Goal: Contribute content: Contribute content

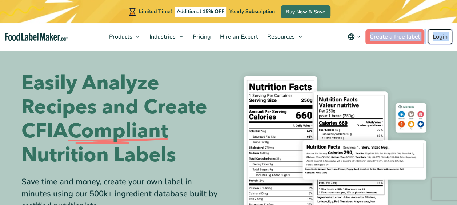
click at [437, 36] on link "Login" at bounding box center [440, 36] width 24 height 15
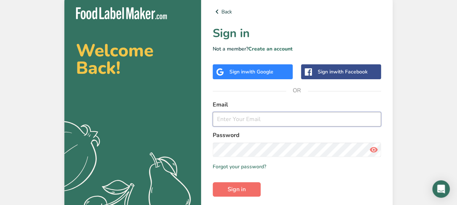
type input "[EMAIL_ADDRESS][DOMAIN_NAME]"
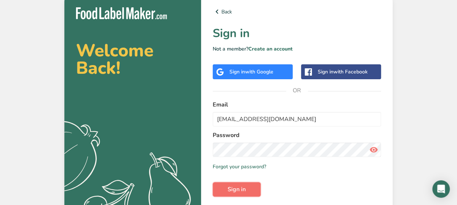
click at [226, 193] on button "Sign in" at bounding box center [237, 189] width 48 height 15
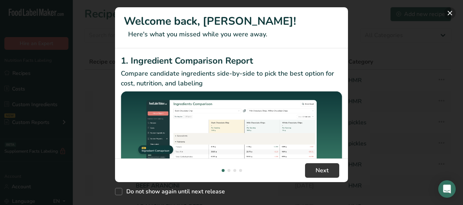
click at [451, 13] on button "New Features" at bounding box center [450, 13] width 12 height 12
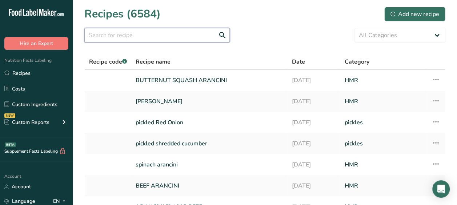
click at [99, 40] on input "text" at bounding box center [156, 35] width 145 height 15
type input "litehouse"
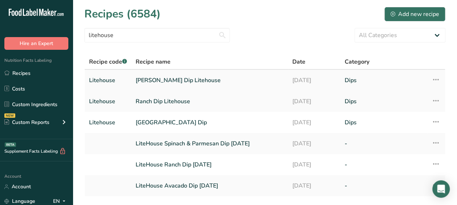
click at [200, 85] on link "[PERSON_NAME] Dip Litehouse" at bounding box center [210, 80] width 148 height 15
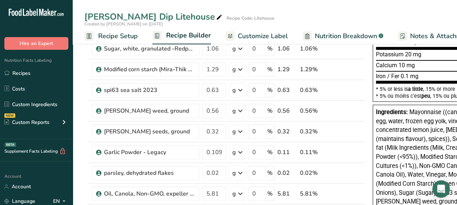
scroll to position [276, 0]
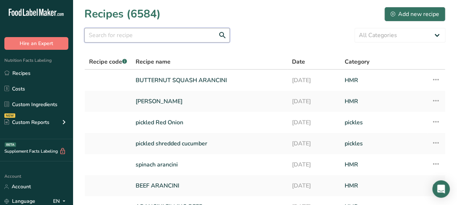
click at [140, 35] on input "text" at bounding box center [156, 35] width 145 height 15
type input "litehouse"
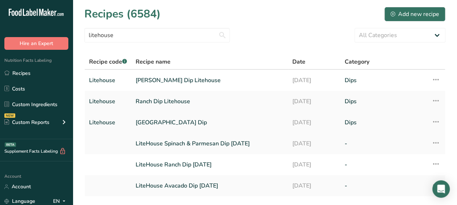
click at [171, 120] on link "[GEOGRAPHIC_DATA] Dip" at bounding box center [210, 122] width 148 height 15
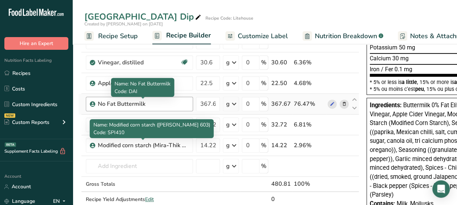
scroll to position [167, 0]
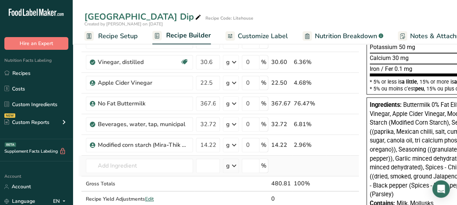
click at [165, 156] on td "Almond flour 1211 Milk, whole, 3.25% milkfat, without added vitamin A and [MEDI…" at bounding box center [139, 166] width 110 height 21
click at [188, 164] on input "text" at bounding box center [139, 166] width 107 height 15
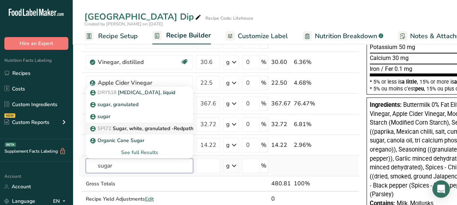
type input "sugar"
click at [149, 127] on p "SPI72 Sugar, white, granulated -Redpath" at bounding box center [143, 129] width 102 height 8
type input "Sugar, white, granulated -Redpath"
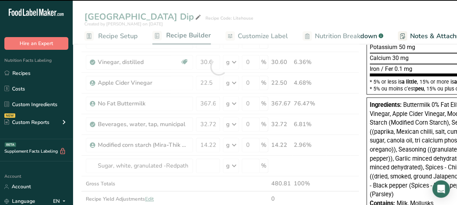
type input "0"
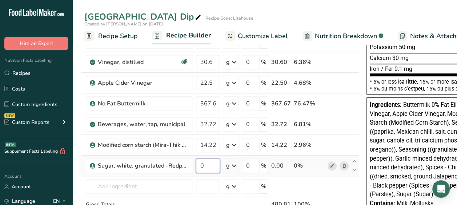
click at [207, 167] on input "0" at bounding box center [208, 166] width 24 height 15
type input "8.15"
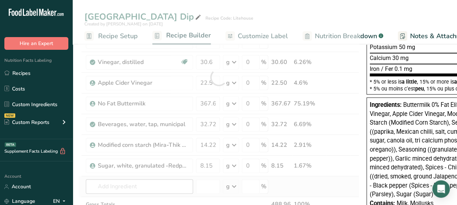
click at [132, 186] on div "Ingredient * Amount * Unit * Waste * .a-a{fill:#347362;}.b-a{fill:#fff;} Grams …" at bounding box center [218, 77] width 281 height 331
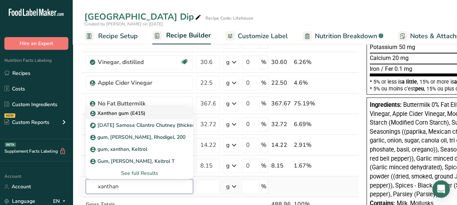
type input "xanthan"
click at [147, 111] on div "Xanthan gum (E415)" at bounding box center [134, 113] width 84 height 8
type input "Xanthan gum (E415)"
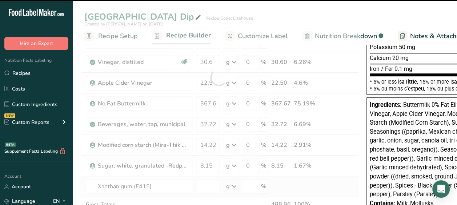
type input "0"
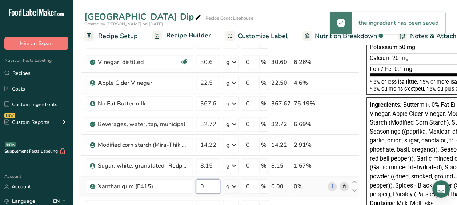
click at [208, 181] on input "0" at bounding box center [208, 186] width 24 height 15
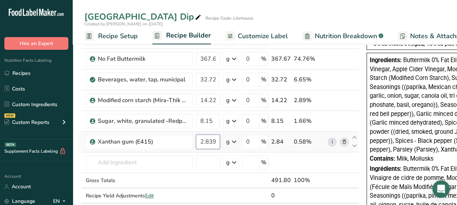
scroll to position [213, 0]
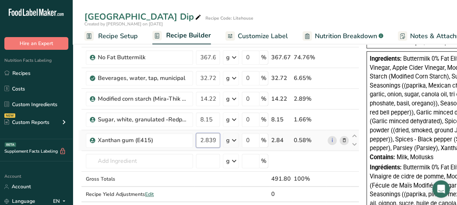
type input "2.839999"
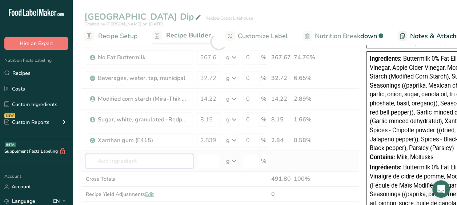
click at [100, 153] on div "Ingredient * Amount * Unit * Waste * .a-a{fill:#347362;}.b-a{fill:#fff;} Grams …" at bounding box center [218, 41] width 281 height 351
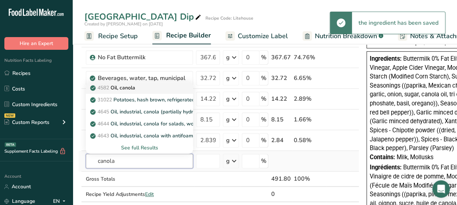
type input "canola"
click at [145, 84] on div "4582 Oil, canola" at bounding box center [134, 88] width 84 height 8
type input "Oil, canola"
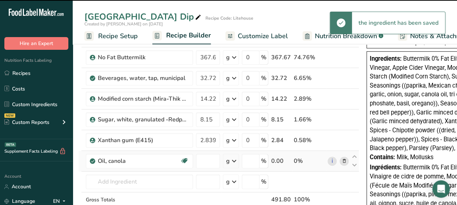
type input "0"
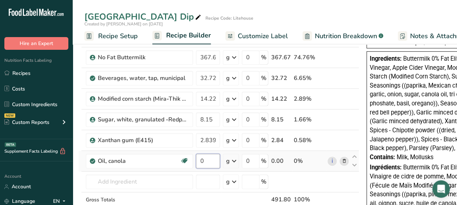
click at [209, 160] on input "0" at bounding box center [208, 161] width 24 height 15
type input "16.30"
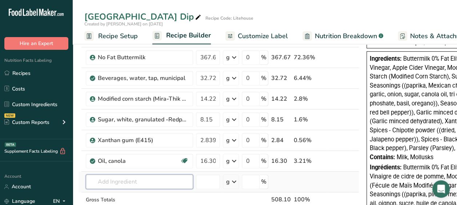
click at [159, 179] on div "Ingredient * Amount * Unit * Waste * .a-a{fill:#347362;}.b-a{fill:#fff;} Grams …" at bounding box center [218, 52] width 281 height 372
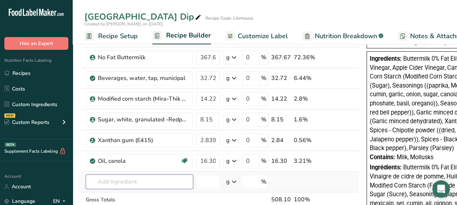
click at [118, 179] on input "text" at bounding box center [139, 182] width 107 height 15
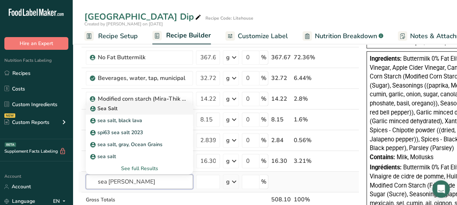
type input "sea [PERSON_NAME]"
click at [127, 107] on div "Sea Salt" at bounding box center [134, 109] width 84 height 8
type input "Sea Salt"
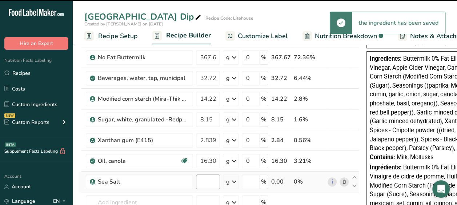
type input "0"
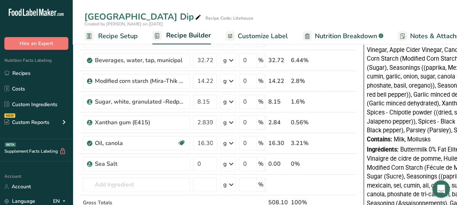
scroll to position [232, 0]
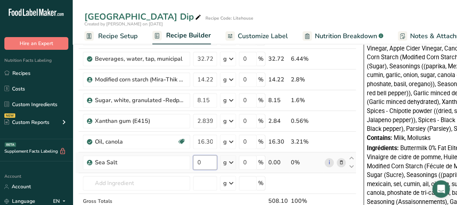
click at [202, 164] on input "0" at bounding box center [205, 162] width 24 height 15
type input "12.47"
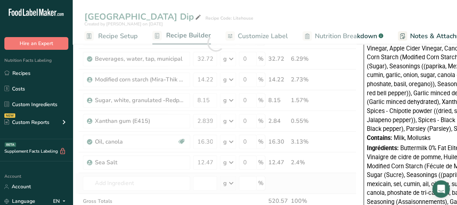
click at [171, 173] on div "Ingredient * Amount * Unit * Waste * .a-a{fill:#347362;}.b-a{fill:#fff;} Grams …" at bounding box center [215, 43] width 281 height 393
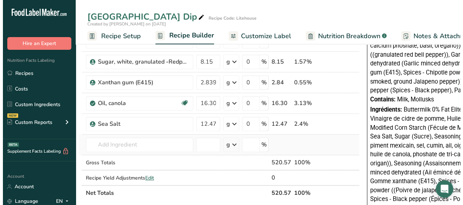
scroll to position [271, 0]
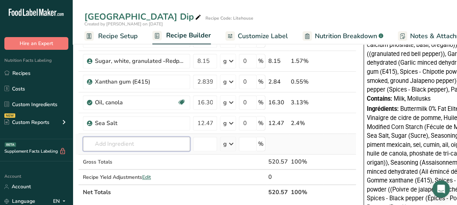
click at [120, 137] on input "text" at bounding box center [136, 144] width 107 height 15
type input "x"
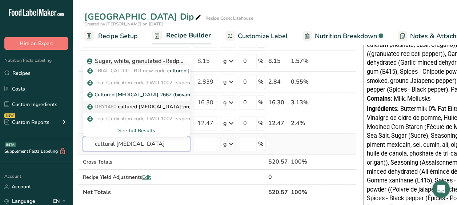
type input "cultural [MEDICAL_DATA]"
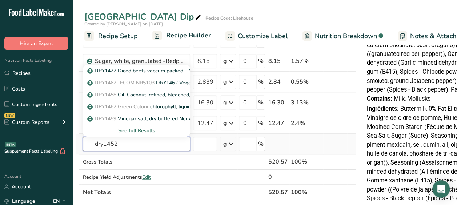
type input "dry1452"
click at [124, 128] on div "See full Results" at bounding box center [137, 131] width 96 height 8
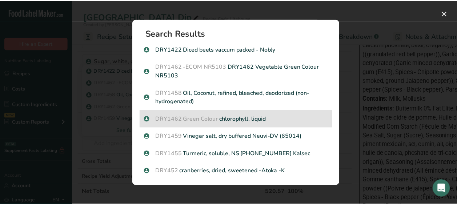
scroll to position [19, 0]
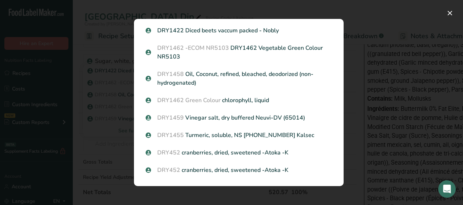
click at [107, 125] on div "Search results modal" at bounding box center [231, 102] width 463 height 205
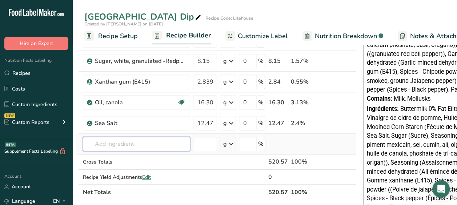
click at [129, 137] on input "text" at bounding box center [136, 144] width 107 height 15
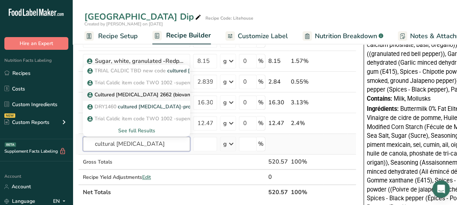
type input "cultural [MEDICAL_DATA]"
click at [133, 95] on p "Cultured [MEDICAL_DATA] 2662 (biovantage)" at bounding box center [146, 95] width 114 height 8
type input "Cultured [MEDICAL_DATA] 2662 (biovantage)"
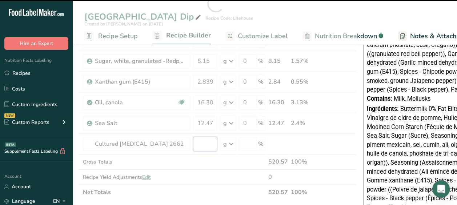
type input "0"
click at [202, 140] on input "0" at bounding box center [205, 144] width 24 height 15
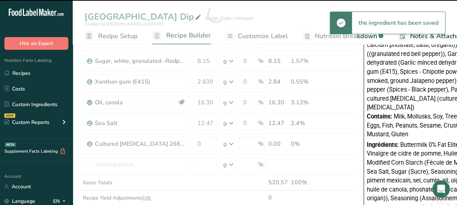
type input "0"
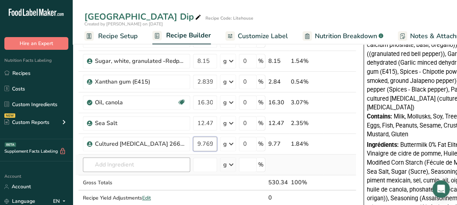
type input "9.769"
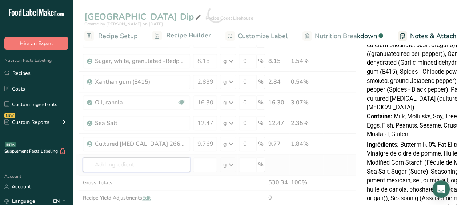
click at [152, 163] on div "Ingredient * Amount * Unit * Waste * .a-a{fill:#347362;}.b-a{fill:#fff;} Grams …" at bounding box center [215, 13] width 281 height 413
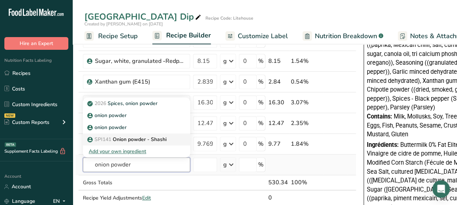
type input "onion powder"
click at [150, 133] on link "SPI141 Onion powder - Shashi" at bounding box center [136, 139] width 107 height 12
type input "Onion powder - Shashi"
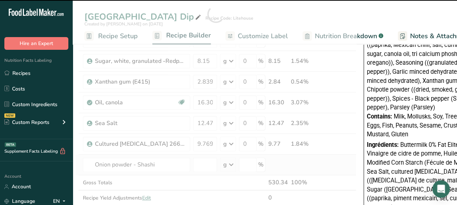
type input "0"
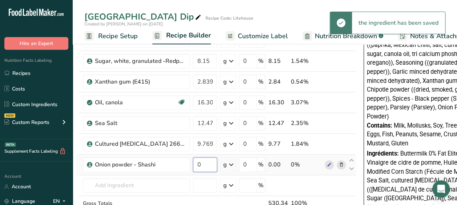
click at [208, 163] on input "0" at bounding box center [205, 164] width 24 height 15
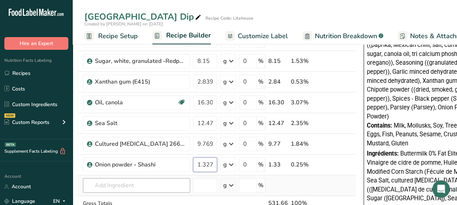
type input "1.327"
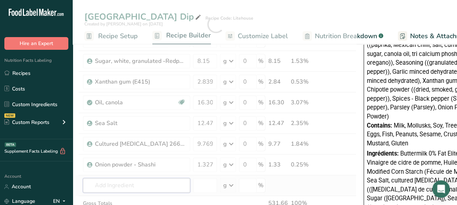
click at [151, 181] on div "Ingredient * Amount * Unit * Waste * .a-a{fill:#347362;}.b-a{fill:#fff;} Grams …" at bounding box center [215, 24] width 281 height 434
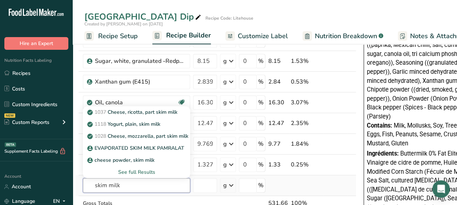
type input "skim milk"
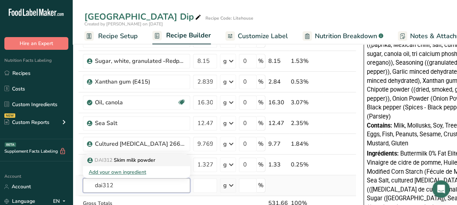
type input "dai312"
click at [137, 161] on p "DAI312 Skim milk powder" at bounding box center [122, 160] width 67 height 8
type input "Skim milk powder"
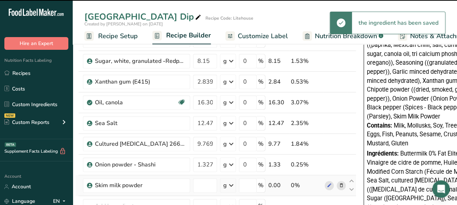
type input "0"
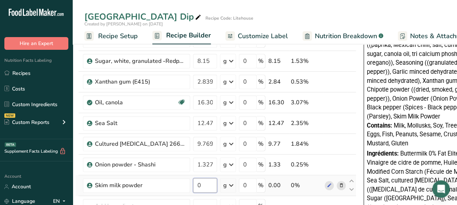
click at [204, 187] on input "0" at bounding box center [205, 185] width 24 height 15
type input "2.27"
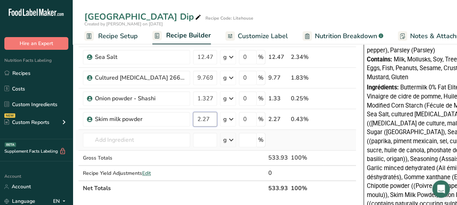
scroll to position [338, 0]
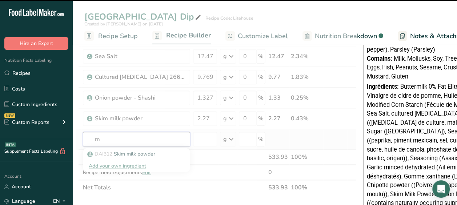
type input "ma"
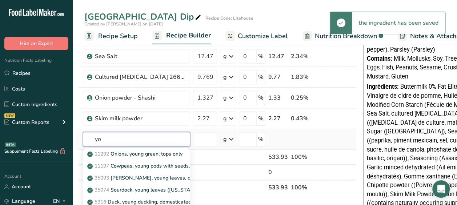
type input "y"
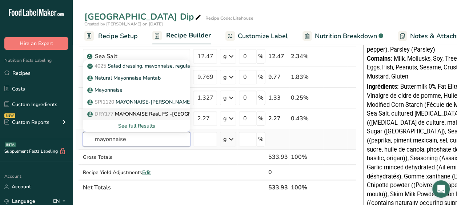
type input "mayonnaise"
click at [139, 111] on p "DRY177 MAYONNAISE Real, FS -[GEOGRAPHIC_DATA]" at bounding box center [157, 114] width 136 height 8
type input "MAYONNAISE Real, FS -[GEOGRAPHIC_DATA]"
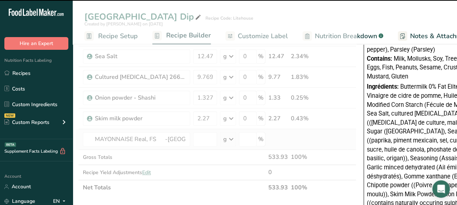
type input "0"
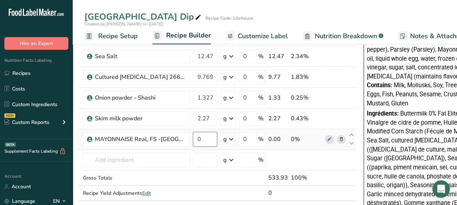
click at [207, 139] on input "0" at bounding box center [205, 139] width 24 height 15
type input "400.28"
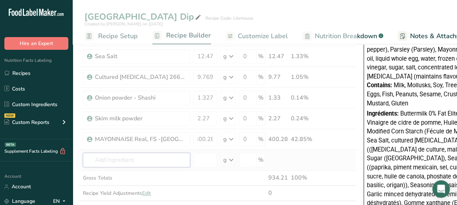
scroll to position [0, 0]
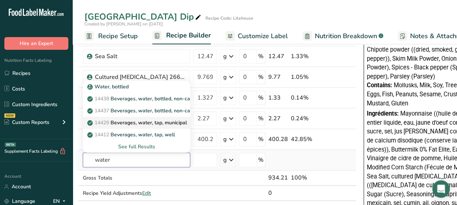
type input "water"
click at [136, 119] on p "14429 [GEOGRAPHIC_DATA], water, tap, municipal" at bounding box center [138, 123] width 98 height 8
type input "Beverages, water, tap, municipal"
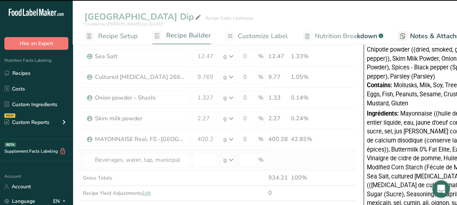
type input "0"
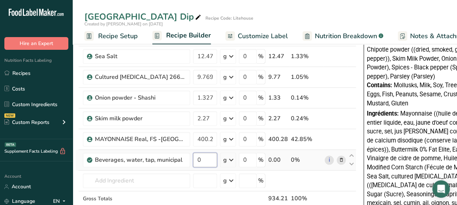
click at [203, 155] on input "0" at bounding box center [205, 160] width 24 height 15
type input "24.47"
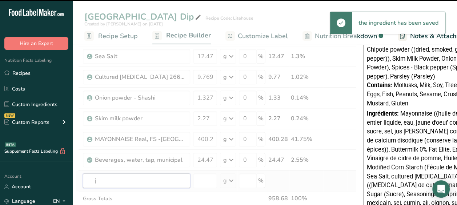
type input "ja"
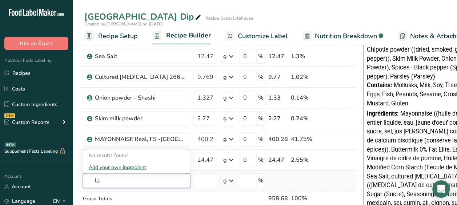
type input "l"
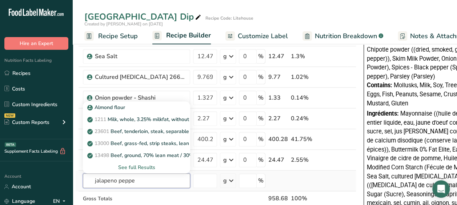
type input "jalapeno pepper"
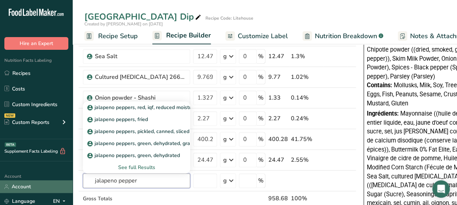
drag, startPoint x: 140, startPoint y: 180, endPoint x: 70, endPoint y: 183, distance: 70.6
click at [70, 183] on div ".a-20{fill:#fff;} Hire an Expert Nutrition Facts Labeling Recipes Costs Custom …" at bounding box center [228, 100] width 457 height 876
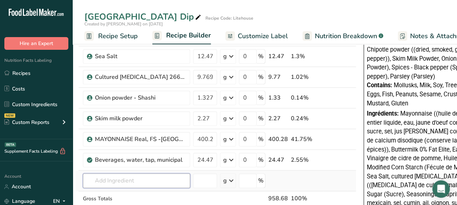
click at [131, 173] on input "text" at bounding box center [136, 180] width 107 height 15
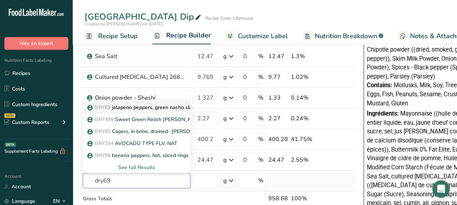
type input "dry69"
click at [148, 104] on p "DRY69 jalapeno peppers, green nacho sliced-pickled" at bounding box center [153, 108] width 129 height 8
type input "jalapeno peppers, green nacho sliced-pickled"
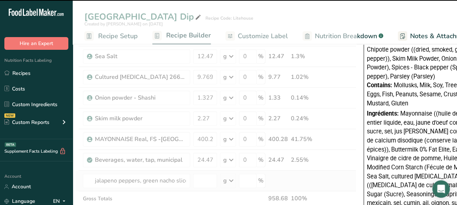
type input "0"
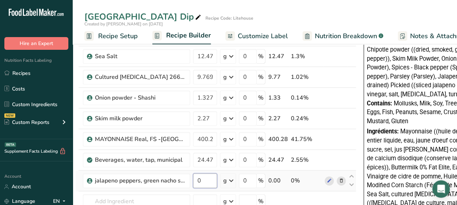
click at [204, 184] on input "0" at bounding box center [205, 180] width 24 height 15
type input "28.63"
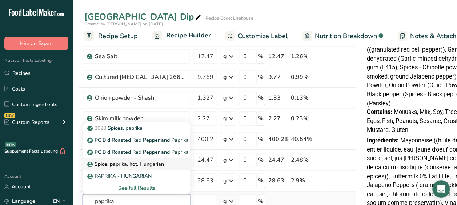
type input "paprika"
click at [122, 196] on input "text" at bounding box center [136, 201] width 107 height 15
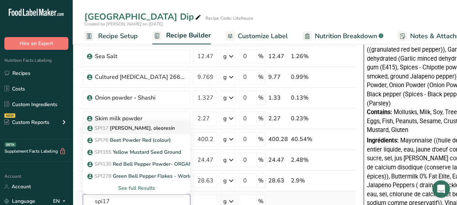
type input "spi17"
click at [133, 125] on p "SPI17 Paprika, oleoresin" at bounding box center [132, 128] width 86 height 8
type input "[PERSON_NAME], oleoresin"
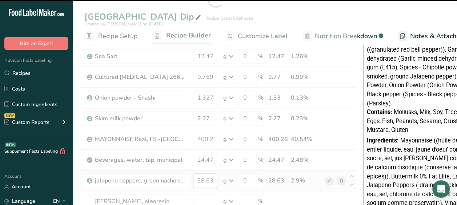
type input "0"
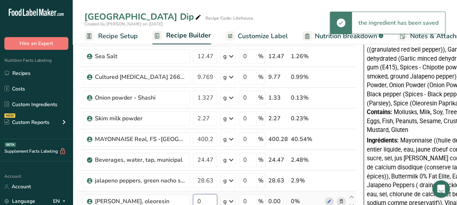
click at [209, 198] on input "0" at bounding box center [205, 201] width 24 height 15
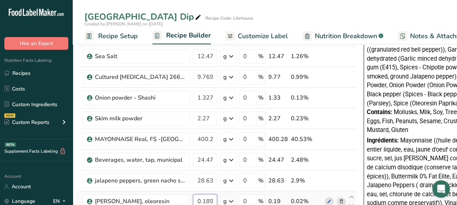
type input "0.189"
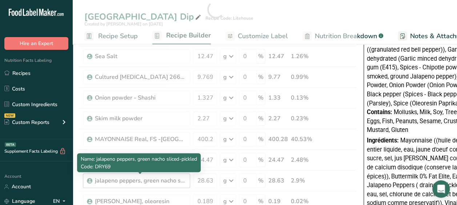
click at [182, 178] on div "Ingredient * Amount * Unit * Waste * .a-a{fill:#347362;}.b-a{fill:#fff;} Grams …" at bounding box center [215, 9] width 281 height 538
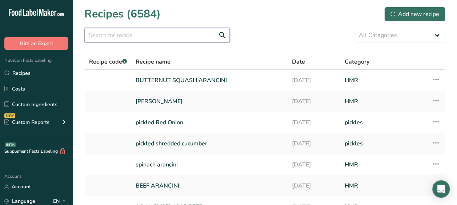
click at [129, 32] on input "text" at bounding box center [156, 35] width 145 height 15
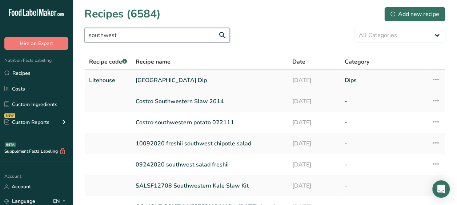
type input "southwest"
click at [170, 80] on link "[GEOGRAPHIC_DATA] Dip" at bounding box center [210, 80] width 148 height 15
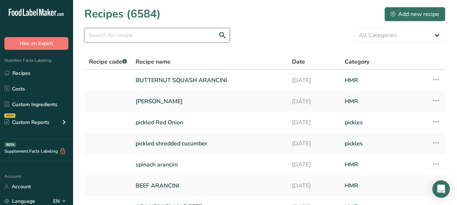
click at [115, 40] on input "text" at bounding box center [156, 35] width 145 height 15
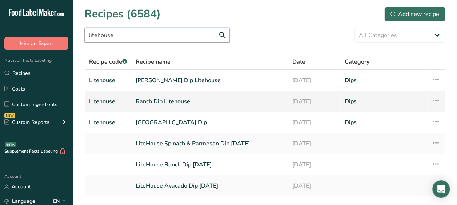
type input "litehouse"
click at [209, 100] on link "Ranch Dip Litehouse" at bounding box center [210, 101] width 148 height 15
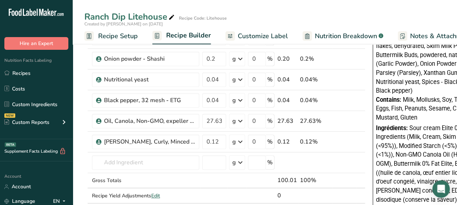
scroll to position [315, 0]
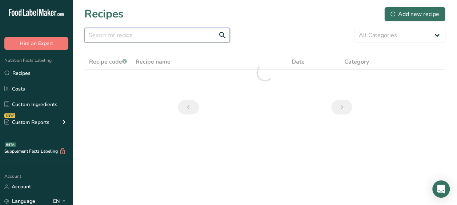
click at [145, 34] on input "text" at bounding box center [156, 35] width 145 height 15
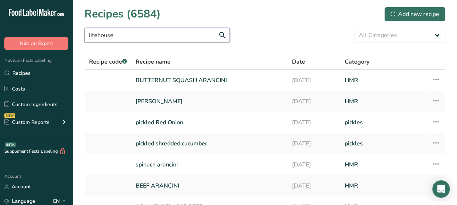
type input "litehouse"
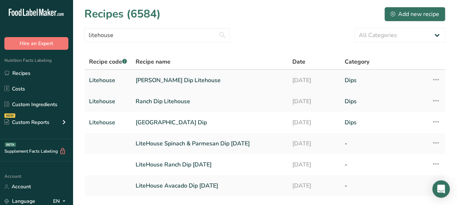
click at [151, 81] on link "[PERSON_NAME] Dip Litehouse" at bounding box center [210, 80] width 148 height 15
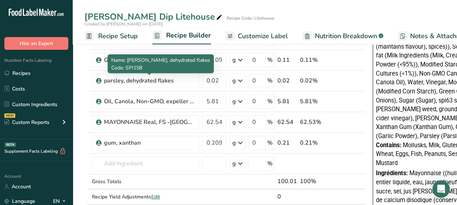
scroll to position [0, 1]
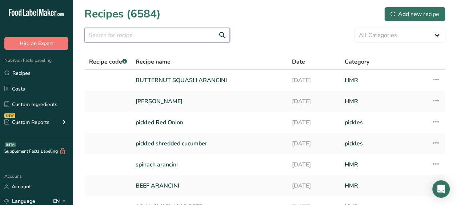
click at [114, 32] on input "text" at bounding box center [156, 35] width 145 height 15
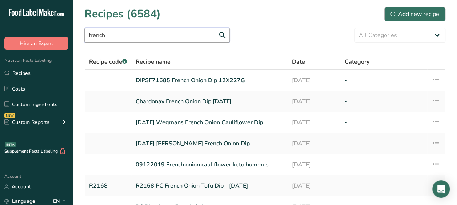
type input "french"
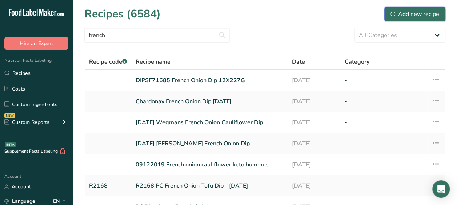
click at [407, 13] on div "Add new recipe" at bounding box center [415, 14] width 49 height 9
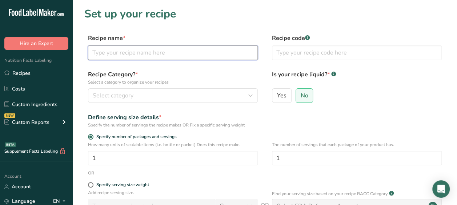
click at [183, 48] on input "text" at bounding box center [173, 52] width 170 height 15
type input "G"
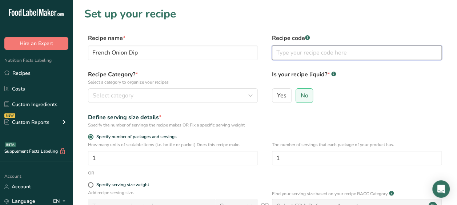
click at [316, 54] on input "text" at bounding box center [357, 52] width 170 height 15
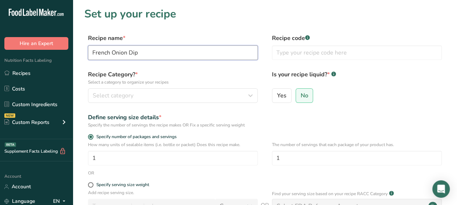
click at [92, 51] on input "French Onion Dip" at bounding box center [173, 52] width 170 height 15
type input "Litehouse French Onion Dip"
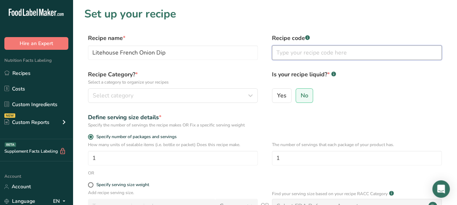
click at [297, 52] on input "text" at bounding box center [357, 52] width 170 height 15
type input "Litehouse"
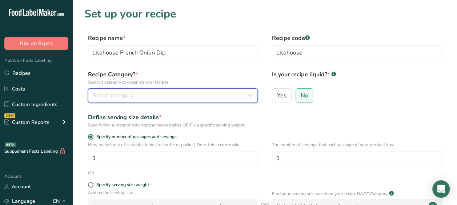
click at [141, 92] on div "Select category" at bounding box center [171, 95] width 156 height 9
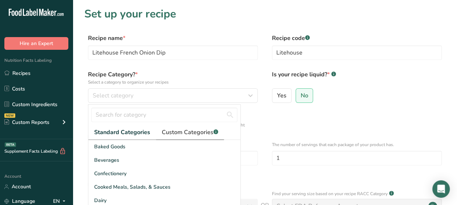
click at [197, 133] on span "Custom Categories .a-a{fill:#347362;}.b-a{fill:#fff;}" at bounding box center [190, 132] width 56 height 9
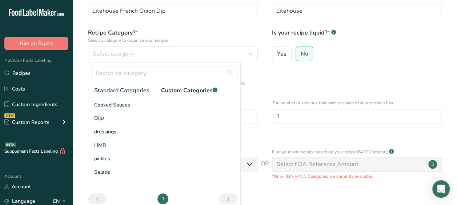
scroll to position [42, 0]
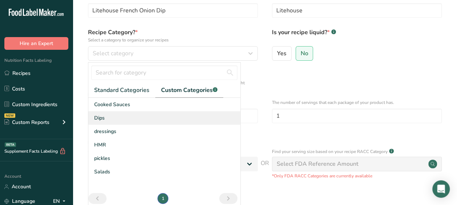
click at [162, 117] on div "Dips" at bounding box center [164, 117] width 152 height 13
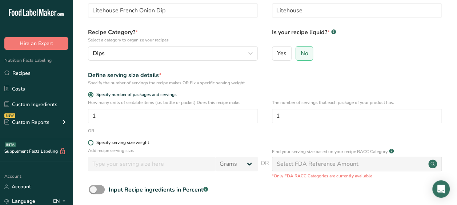
click at [89, 143] on span at bounding box center [90, 142] width 5 height 5
click at [89, 143] on input "Specify serving size weight" at bounding box center [90, 142] width 5 height 5
radio input "true"
radio input "false"
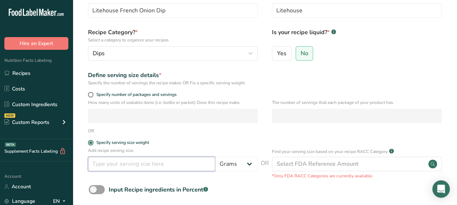
click at [139, 161] on input "number" at bounding box center [151, 164] width 127 height 15
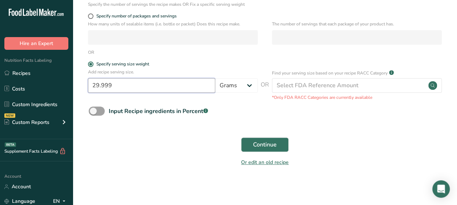
scroll to position [121, 0]
type input "29.999"
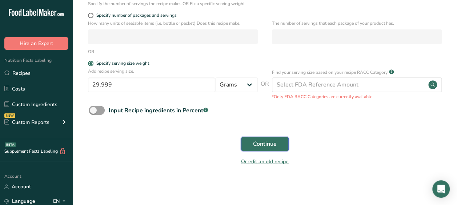
click at [269, 141] on span "Continue" at bounding box center [265, 144] width 24 height 9
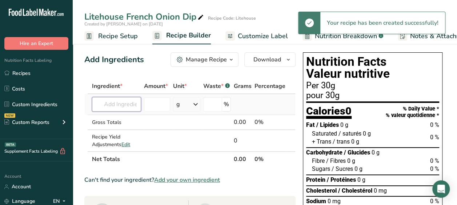
click at [129, 103] on input "text" at bounding box center [116, 104] width 49 height 15
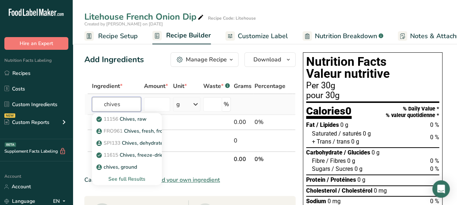
type input "chives"
click at [133, 178] on div "See full Results" at bounding box center [127, 179] width 58 height 8
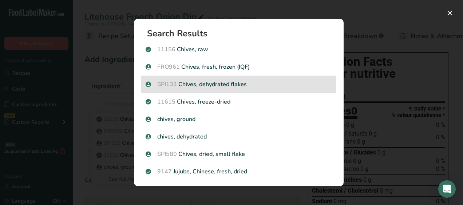
click at [199, 79] on div "SPI133 Chives, dehydrated flakes" at bounding box center [238, 84] width 195 height 17
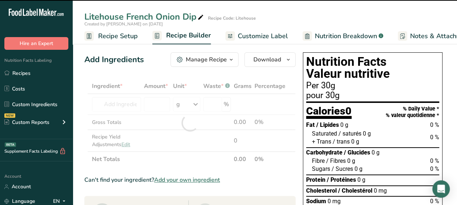
type input "0"
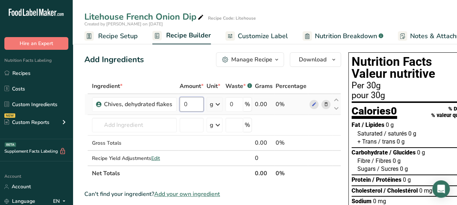
click at [191, 103] on input "0" at bounding box center [192, 104] width 24 height 15
type input "1.2"
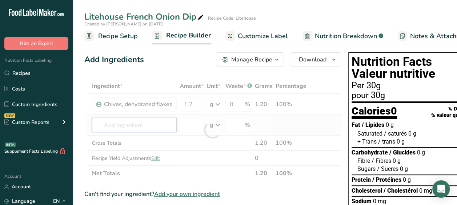
click at [153, 128] on div "Ingredient * Amount * Unit * Waste * .a-a{fill:#347362;}.b-a{fill:#fff;} Grams …" at bounding box center [212, 130] width 257 height 103
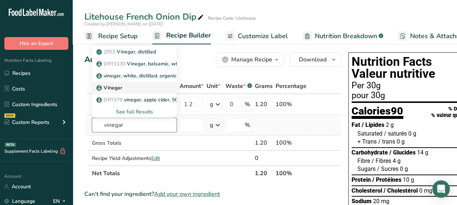
type input "vinegar"
click at [156, 86] on div "Vinegar" at bounding box center [128, 88] width 61 height 8
type input "Vinegar"
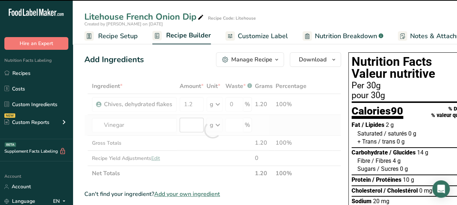
type input "0"
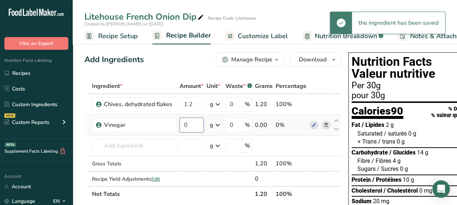
click at [195, 124] on input "0" at bounding box center [192, 125] width 24 height 15
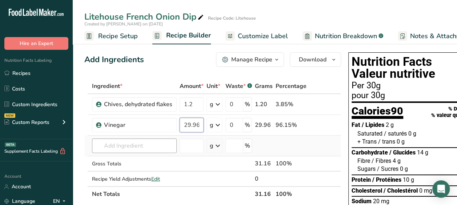
type input "29.96"
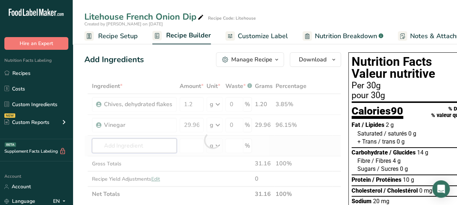
click at [159, 145] on div "Ingredient * Amount * Unit * Waste * .a-a{fill:#347362;}.b-a{fill:#fff;} Grams …" at bounding box center [212, 140] width 257 height 123
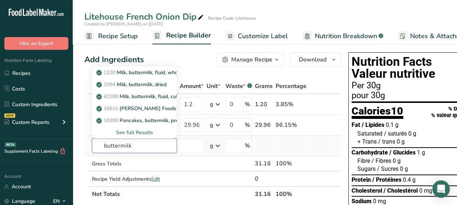
click at [135, 148] on input "buttermilk" at bounding box center [134, 146] width 85 height 15
type input "buttermilk"
click at [140, 133] on div "See full Results" at bounding box center [134, 133] width 73 height 8
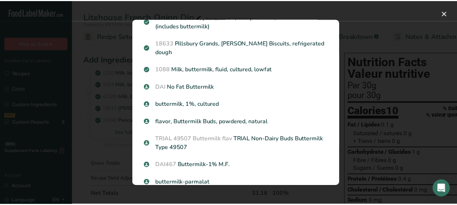
scroll to position [433, 0]
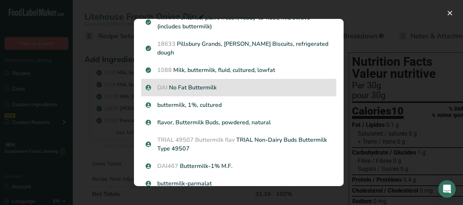
click at [196, 96] on div "DAI No Fat Buttermilk" at bounding box center [238, 87] width 195 height 17
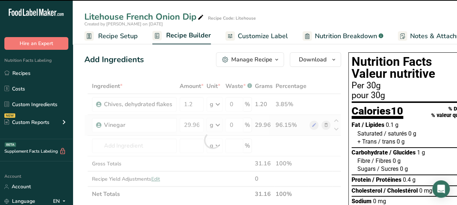
type input "0"
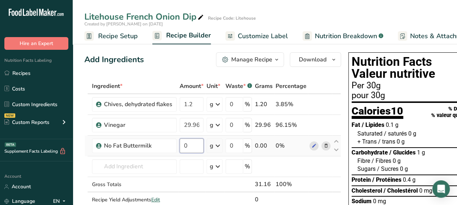
click at [193, 143] on input "0" at bounding box center [192, 146] width 24 height 15
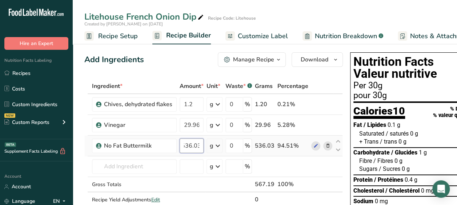
scroll to position [0, 6]
type input "536.035"
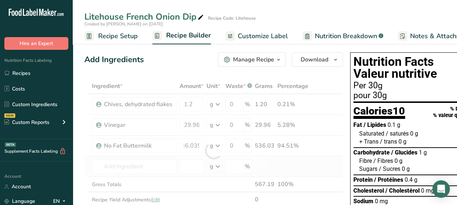
scroll to position [0, 0]
click at [154, 159] on div "Ingredient * Amount * Unit * Waste * .a-a{fill:#347362;}.b-a{fill:#fff;} Grams …" at bounding box center [213, 151] width 259 height 144
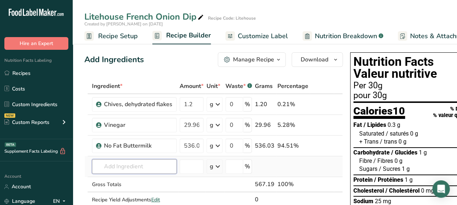
click at [137, 167] on input "text" at bounding box center [134, 166] width 85 height 15
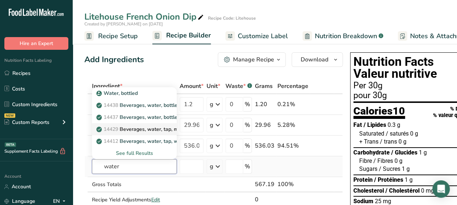
type input "water"
click at [156, 131] on p "14429 [GEOGRAPHIC_DATA], water, tap, municipal" at bounding box center [147, 129] width 98 height 8
type input "Beverages, water, tap, municipal"
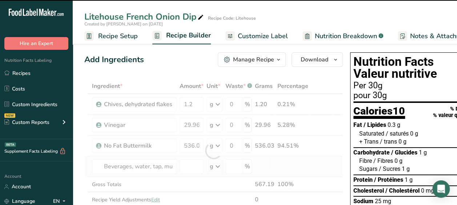
type input "0"
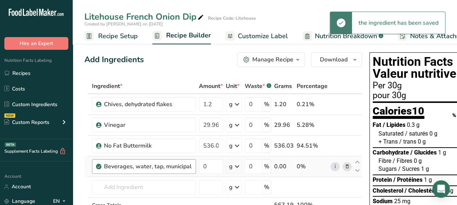
click at [192, 163] on div "Beverages, water, tap, municipal" at bounding box center [144, 166] width 104 height 15
click at [209, 166] on div "Ingredient * Amount * Unit * Waste * .a-a{fill:#347362;}.b-a{fill:#fff;} Grams …" at bounding box center [223, 161] width 278 height 165
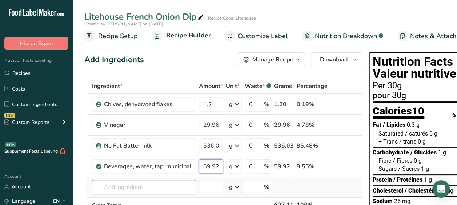
type input "59.92"
click at [181, 186] on div "Ingredient * Amount * Unit * Waste * .a-a{fill:#347362;}.b-a{fill:#fff;} Grams …" at bounding box center [223, 161] width 278 height 165
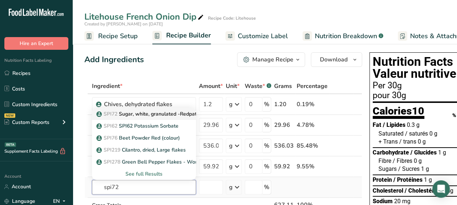
type input "spi72"
click at [169, 112] on p "SPI72 Sugar, white, granulated -Redpath" at bounding box center [149, 114] width 102 height 8
type input "Sugar, white, granulated -Redpath"
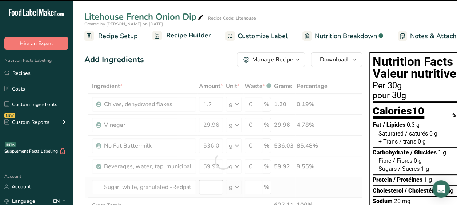
type input "0"
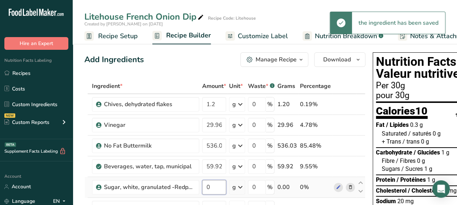
click at [210, 186] on input "0" at bounding box center [214, 187] width 24 height 15
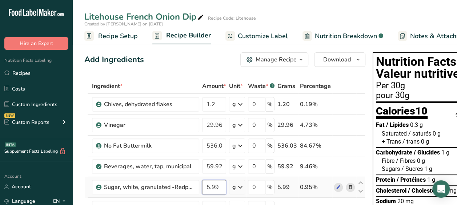
scroll to position [73, 0]
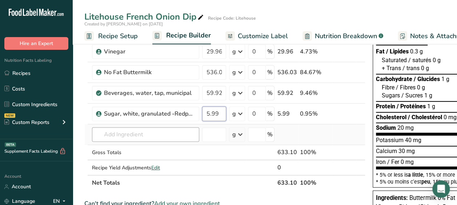
type input "5.99"
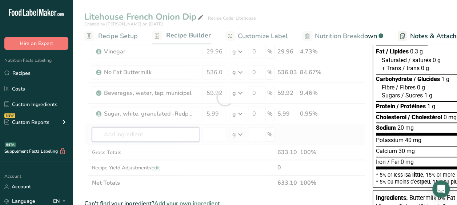
click at [132, 132] on div "Ingredient * Amount * Unit * Waste * .a-a{fill:#347362;}.b-a{fill:#fff;} Grams …" at bounding box center [224, 97] width 281 height 185
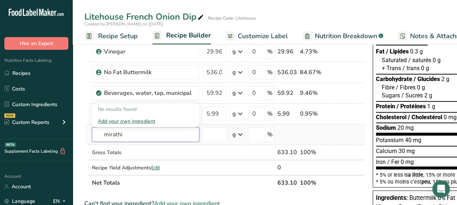
drag, startPoint x: 134, startPoint y: 137, endPoint x: 93, endPoint y: 136, distance: 41.1
click at [93, 136] on input "mirathi" at bounding box center [145, 134] width 107 height 15
type input "mirathi"
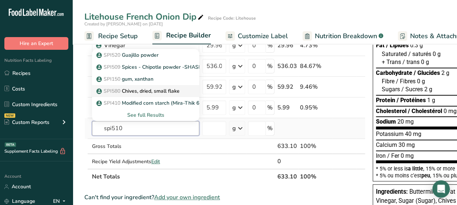
scroll to position [80, 0]
type input "spi510"
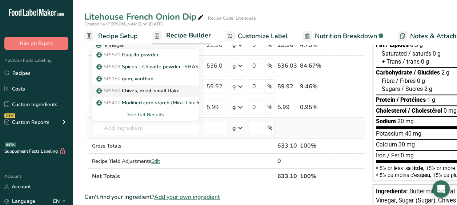
click at [159, 100] on p "SPI410 Modified corn starch (Mira-Thik 603)" at bounding box center [152, 103] width 109 height 8
type input "Modified corn starch (Mira-Thik 603)"
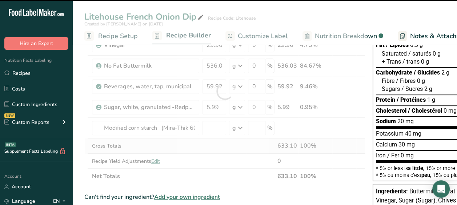
type input "0"
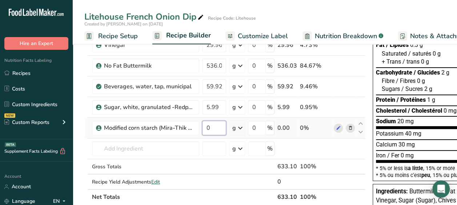
click at [218, 129] on input "0" at bounding box center [214, 128] width 24 height 15
type input "15.25"
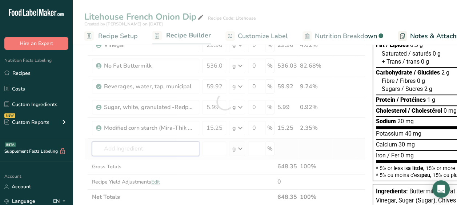
click at [148, 149] on div "Ingredient * Amount * Unit * Waste * .a-a{fill:#347362;}.b-a{fill:#fff;} Grams …" at bounding box center [224, 102] width 281 height 206
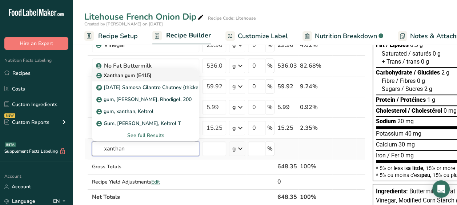
type input "xanthan"
click at [122, 77] on p "Xanthan gum (E415)" at bounding box center [125, 76] width 54 height 8
type input "Xanthan gum (E415)"
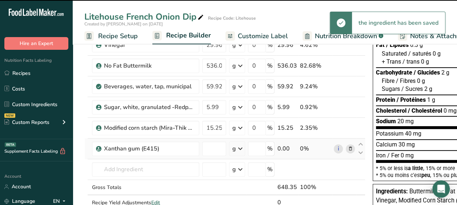
type input "0"
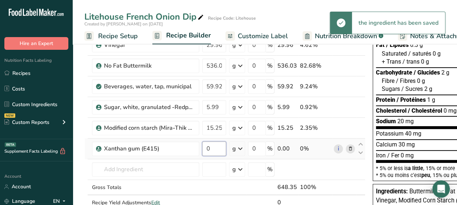
click at [218, 147] on input "0" at bounding box center [214, 148] width 24 height 15
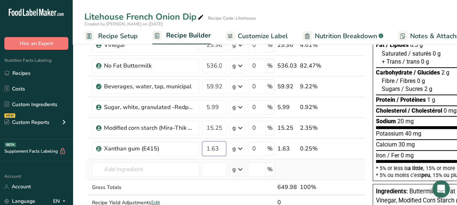
type input "1.63"
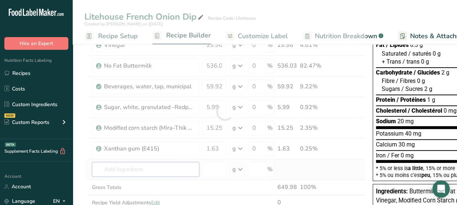
click at [145, 168] on div "Ingredient * Amount * Unit * Waste * .a-a{fill:#347362;}.b-a{fill:#fff;} Grams …" at bounding box center [224, 112] width 281 height 227
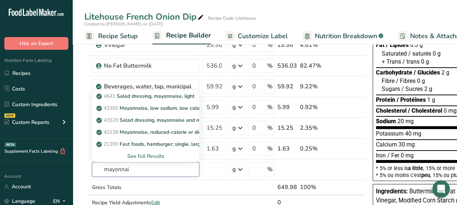
drag, startPoint x: 143, startPoint y: 170, endPoint x: 68, endPoint y: 161, distance: 75.8
type input "mayonnai"
type input "s"
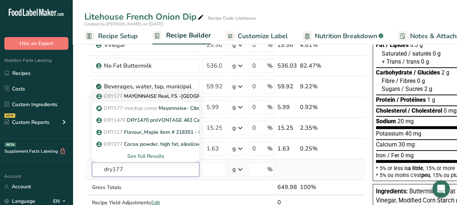
type input "dry177"
click at [168, 97] on p "DRY177 MAYONNAISE Real, FS -[GEOGRAPHIC_DATA]" at bounding box center [166, 96] width 136 height 8
type input "MAYONNAISE Real, FS -[GEOGRAPHIC_DATA]"
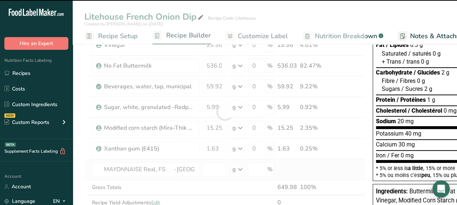
type input "0"
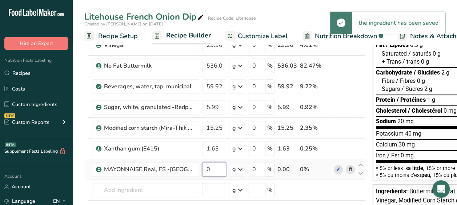
click at [212, 172] on input "0" at bounding box center [214, 169] width 24 height 15
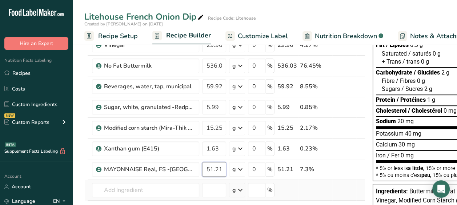
type input "51.21"
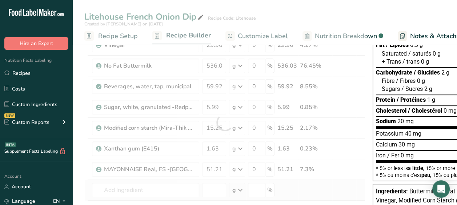
click at [157, 181] on div "Ingredient * Amount * Unit * Waste * .a-a{fill:#347362;}.b-a{fill:#fff;} Grams …" at bounding box center [224, 123] width 281 height 248
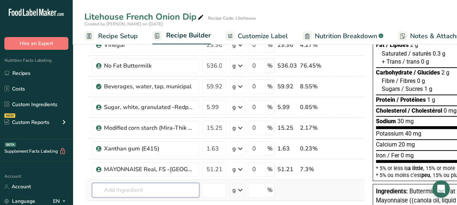
click at [137, 185] on input "text" at bounding box center [145, 190] width 107 height 15
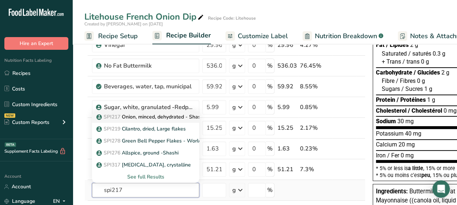
type input "spi217"
click at [173, 115] on p "SPI217 Onion, minced, dehydrated - Shashi" at bounding box center [151, 117] width 107 height 8
type input "Onion, minced, dehydrated - Shashi"
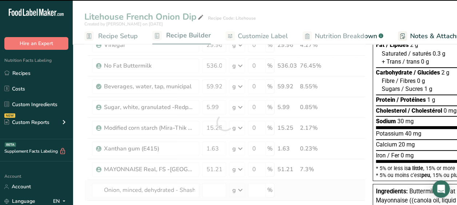
type input "0"
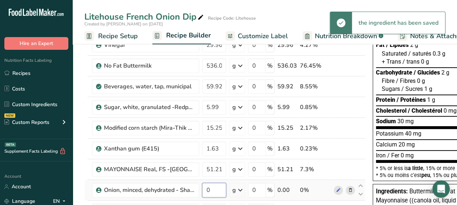
click at [209, 191] on input "0" at bounding box center [214, 190] width 24 height 15
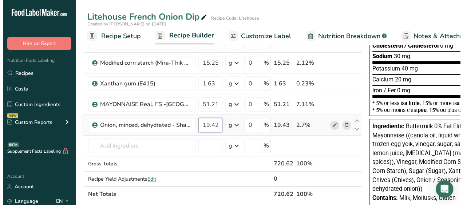
scroll to position [145, 0]
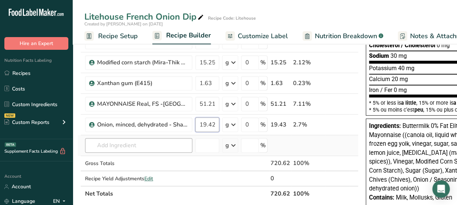
type input "19.429993"
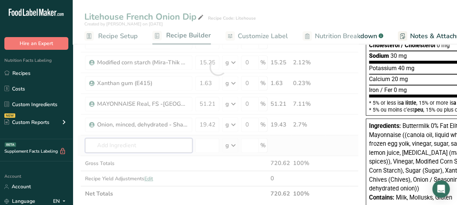
click at [148, 139] on div "Ingredient * Amount * Unit * Waste * .a-a{fill:#347362;}.b-a{fill:#fff;} Grams …" at bounding box center [217, 67] width 281 height 268
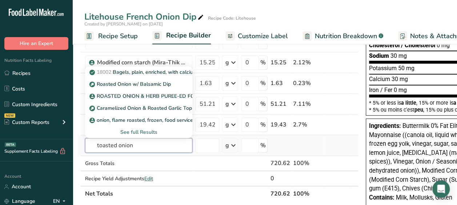
type input "toasted onion"
click at [139, 129] on div "See full Results" at bounding box center [139, 132] width 96 height 8
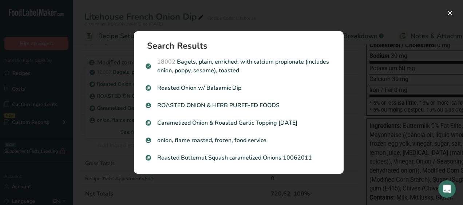
click at [110, 115] on div "Search results modal" at bounding box center [231, 102] width 463 height 205
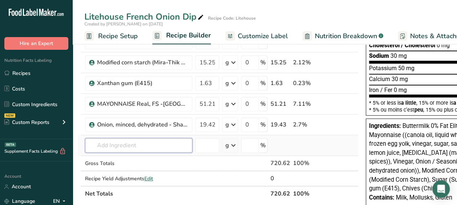
click at [140, 141] on input "text" at bounding box center [138, 145] width 107 height 15
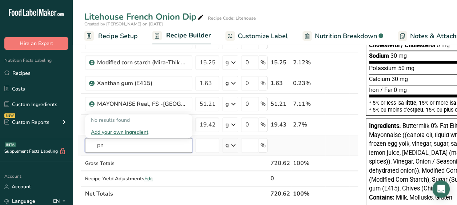
type input "p"
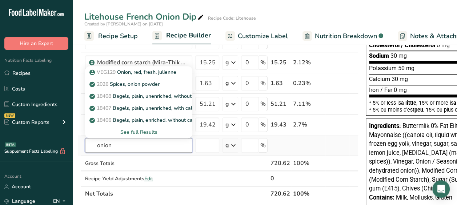
type input "onion"
click at [147, 135] on div "See full Results" at bounding box center [139, 132] width 96 height 8
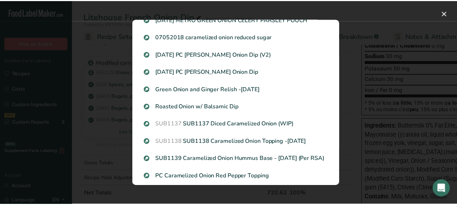
scroll to position [839, 0]
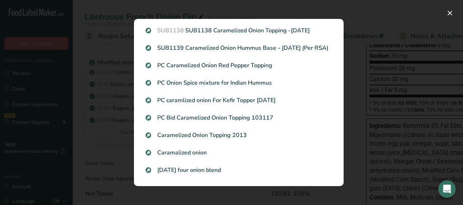
click at [70, 125] on div "Search results modal" at bounding box center [231, 102] width 463 height 205
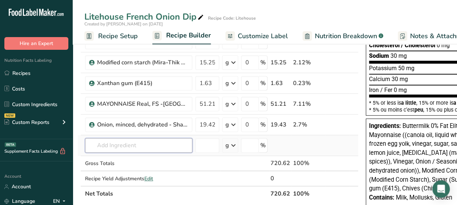
click at [108, 143] on input "text" at bounding box center [138, 145] width 107 height 15
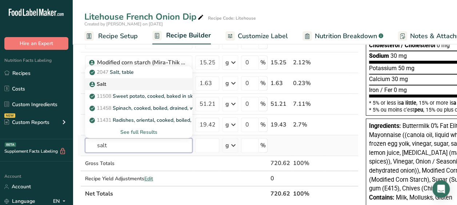
type input "salt"
click at [135, 87] on div "Salt" at bounding box center [133, 84] width 84 height 8
type input "Salt"
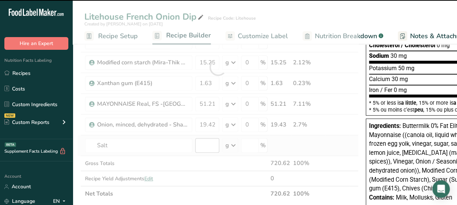
type input "0"
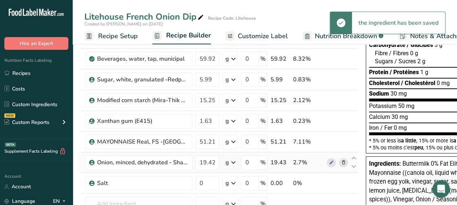
scroll to position [131, 0]
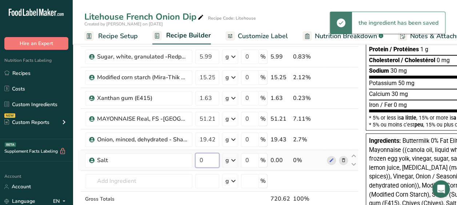
click at [205, 159] on input "0" at bounding box center [207, 160] width 24 height 15
click at [204, 156] on input "0" at bounding box center [207, 160] width 24 height 15
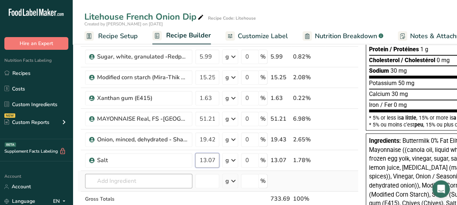
type input "13.07"
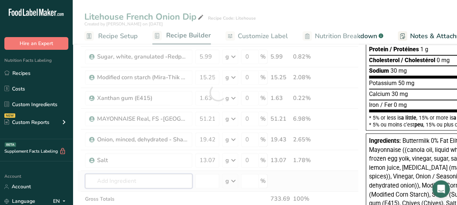
click at [144, 178] on div "Ingredient * Amount * Unit * Waste * .a-a{fill:#347362;}.b-a{fill:#fff;} Grams …" at bounding box center [217, 92] width 281 height 289
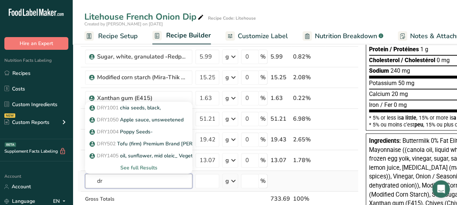
type input "d"
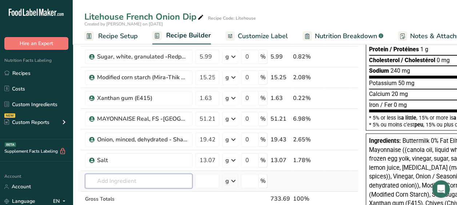
type input "t"
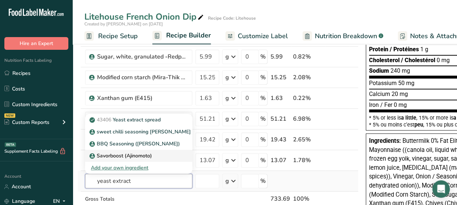
type input "yeast extract"
click at [153, 154] on div "Savorboost (Ajinomoto)" at bounding box center [133, 156] width 84 height 8
type input "Savorboost (Ajinomoto)"
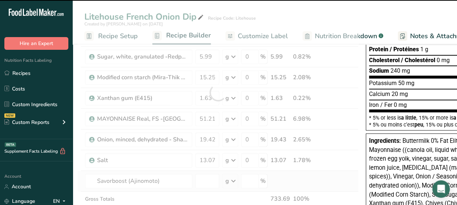
type input "0"
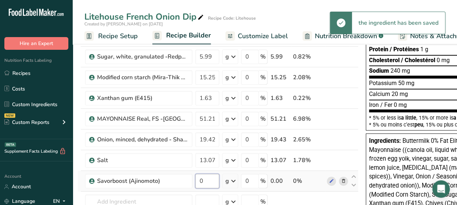
click at [204, 176] on input "0" at bounding box center [207, 181] width 24 height 15
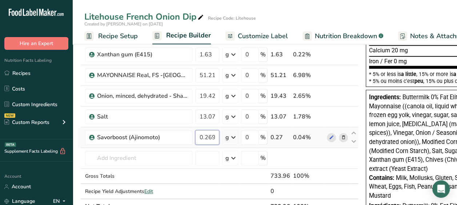
scroll to position [175, 0]
type input "0.269999"
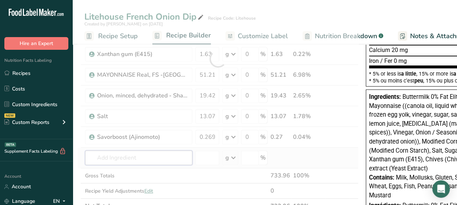
click at [148, 159] on div "Ingredient * Amount * Unit * Waste * .a-a{fill:#347362;}.b-a{fill:#fff;} Grams …" at bounding box center [217, 59] width 281 height 310
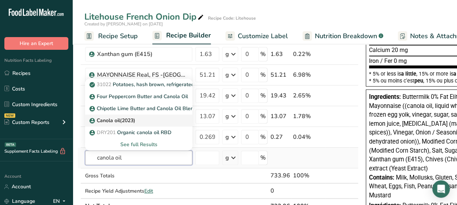
type input "canola oil"
click at [112, 119] on p "Canola oil(2023)" at bounding box center [113, 121] width 44 height 8
type input "Canola oil(2023)"
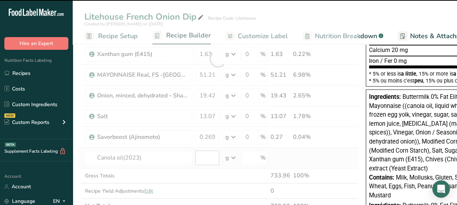
type input "0"
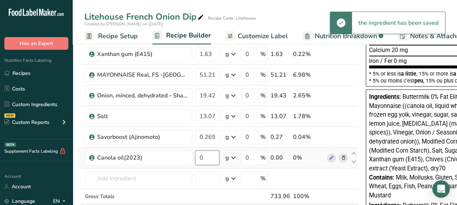
click at [204, 156] on input "0" at bounding box center [207, 158] width 24 height 15
type input "204.83"
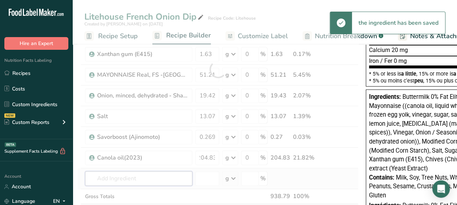
scroll to position [0, 0]
click at [170, 177] on div "Ingredient * Amount * Unit * Waste * .a-a{fill:#347362;}.b-a{fill:#fff;} Grams …" at bounding box center [217, 69] width 281 height 331
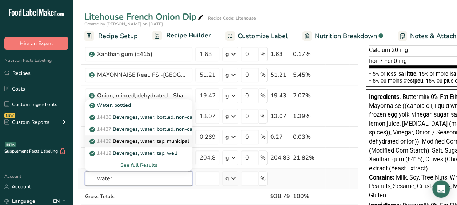
type input "water"
click at [151, 138] on p "14429 [GEOGRAPHIC_DATA], water, tap, municipal" at bounding box center [140, 141] width 98 height 8
type input "Beverages, water, tap, municipal"
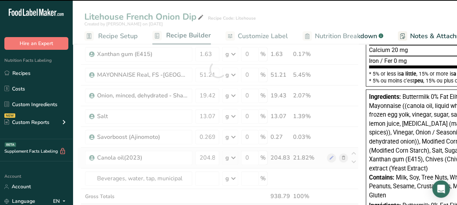
type input "0"
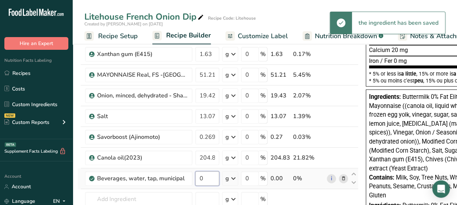
click at [207, 175] on input "0" at bounding box center [207, 178] width 24 height 15
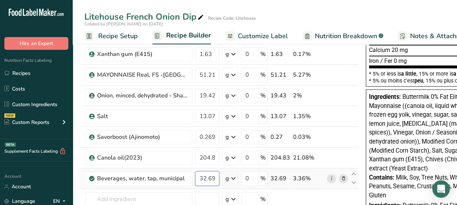
type input "32.69"
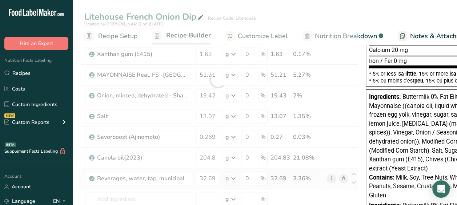
click at [267, 179] on div "Ingredient * Amount * Unit * Waste * .a-a{fill:#347362;}.b-a{fill:#fff;} Grams …" at bounding box center [217, 79] width 281 height 351
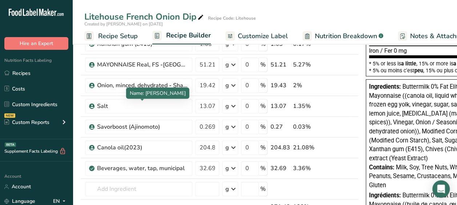
scroll to position [184, 0]
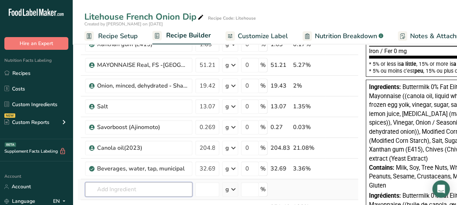
click at [139, 185] on input "text" at bounding box center [138, 189] width 107 height 15
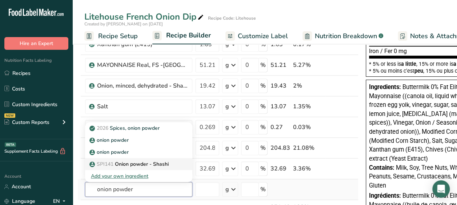
type input "onion powder"
click at [145, 161] on p "SPI141 Onion powder - Shashi" at bounding box center [130, 164] width 78 height 8
type input "Onion powder - Shashi"
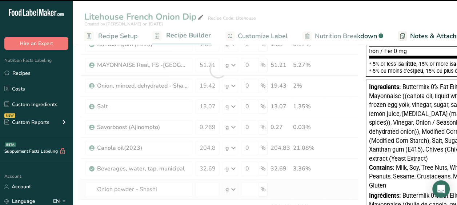
type input "0"
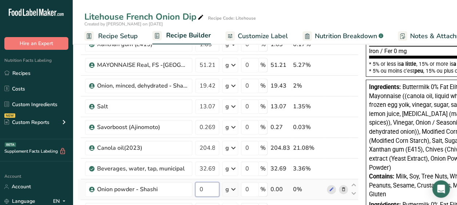
click at [209, 188] on input "0" at bounding box center [207, 189] width 24 height 15
type input "5.45"
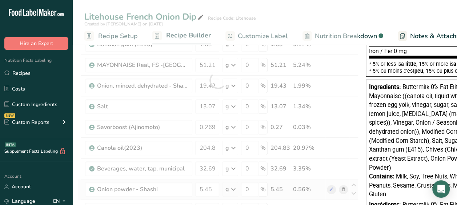
click at [245, 179] on div "Ingredient * Amount * Unit * Waste * .a-a{fill:#347362;}.b-a{fill:#fff;} Grams …" at bounding box center [217, 80] width 281 height 372
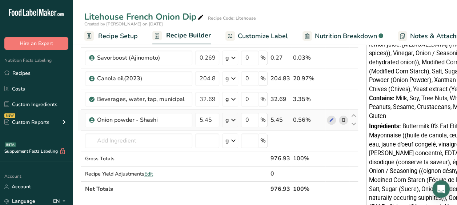
scroll to position [232, 0]
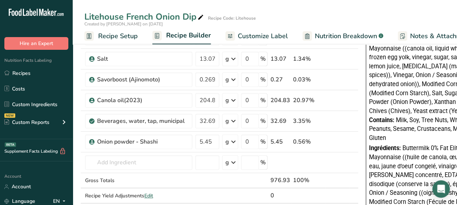
click at [111, 29] on link "Recipe Setup" at bounding box center [110, 36] width 53 height 16
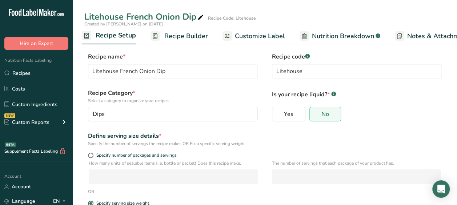
click at [170, 32] on span "Recipe Builder" at bounding box center [186, 36] width 44 height 10
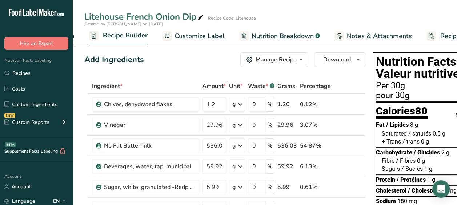
scroll to position [0, 70]
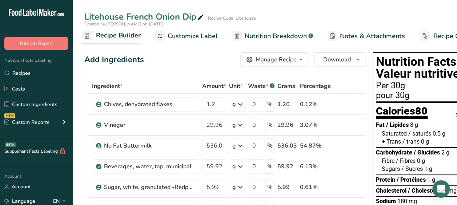
click at [255, 30] on link "Nutrition Breakdown .a-a{fill:#347362;}.b-a{fill:#fff;}" at bounding box center [272, 36] width 81 height 16
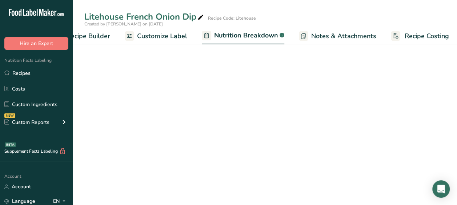
select select "Calories"
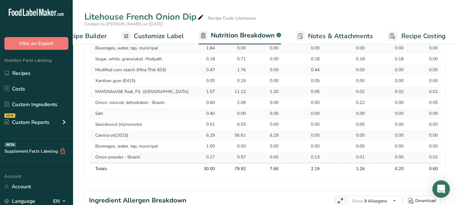
scroll to position [456, 0]
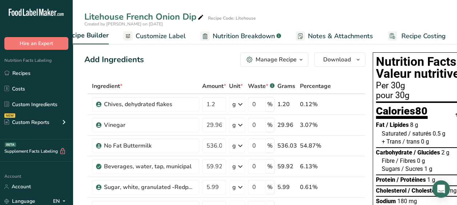
scroll to position [232, 0]
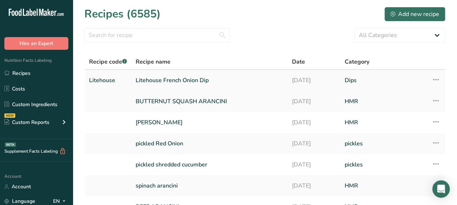
click at [156, 79] on link "Litehouse French Onion Dip" at bounding box center [210, 80] width 148 height 15
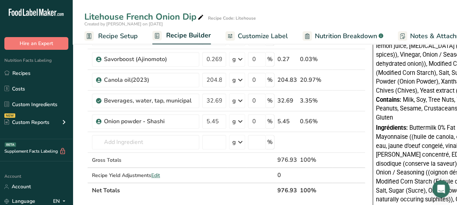
scroll to position [252, 0]
